Goal: Task Accomplishment & Management: Manage account settings

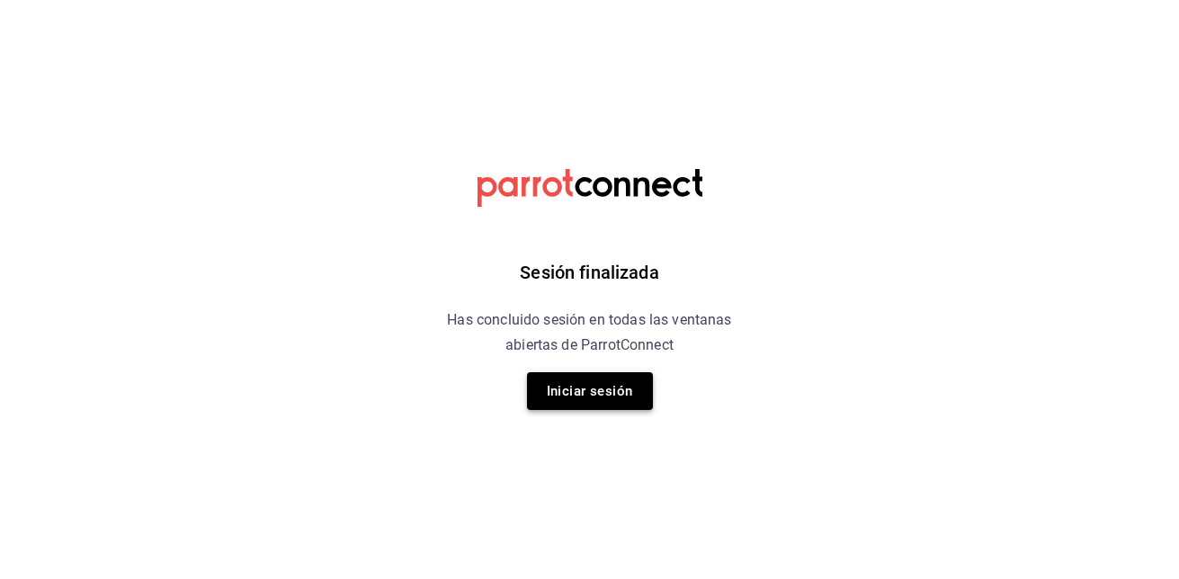
click at [596, 401] on button "Iniciar sesión" at bounding box center [590, 391] width 126 height 38
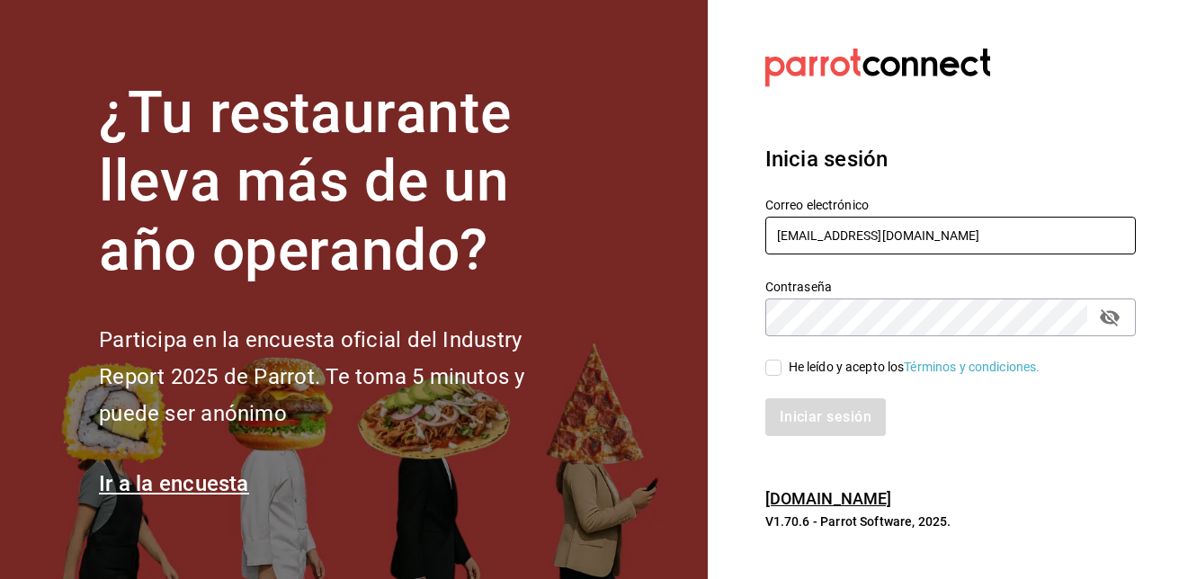
click at [940, 238] on input "[EMAIL_ADDRESS][DOMAIN_NAME]" at bounding box center [951, 236] width 371 height 38
type input "[EMAIL_ADDRESS][DOMAIN_NAME]"
click at [772, 372] on input "He leído y acepto los Términos y condiciones." at bounding box center [774, 368] width 16 height 16
checkbox input "true"
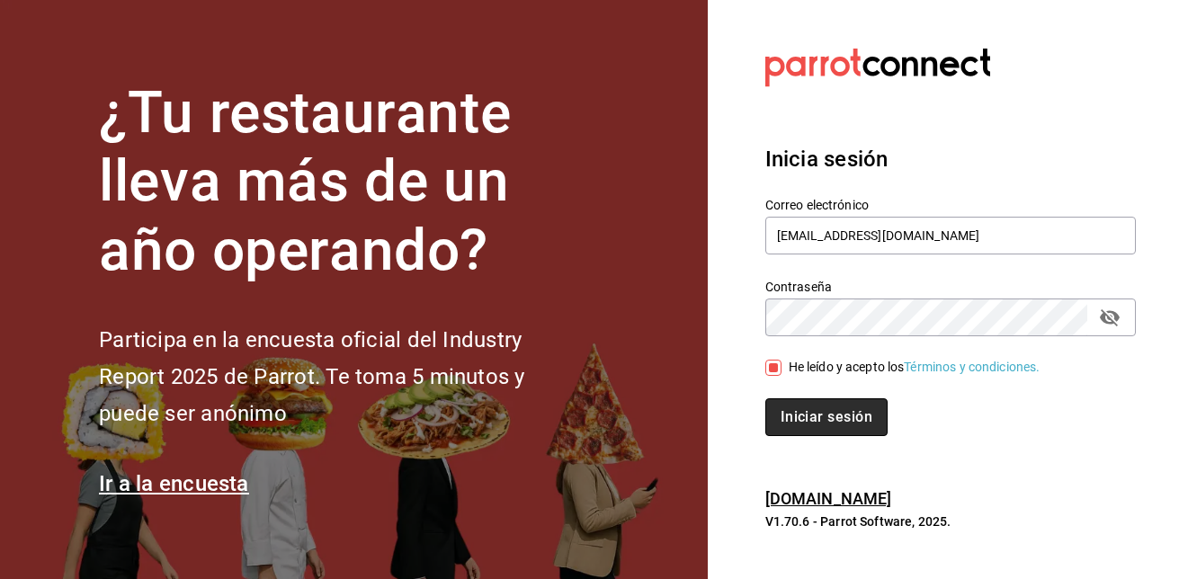
click at [792, 409] on button "Iniciar sesión" at bounding box center [827, 418] width 122 height 38
